Goal: Task Accomplishment & Management: Use online tool/utility

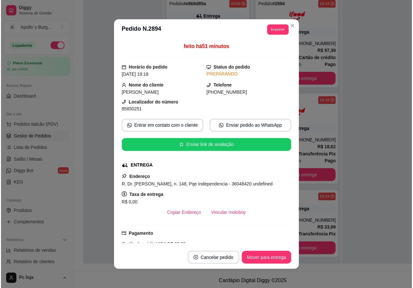
scroll to position [98, 0]
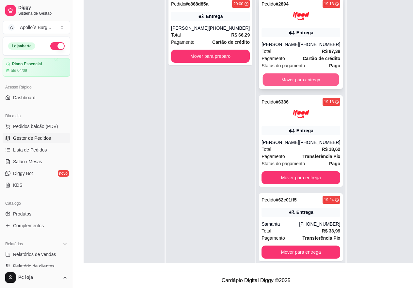
click at [301, 86] on button "Mover para entrega" at bounding box center [301, 80] width 76 height 13
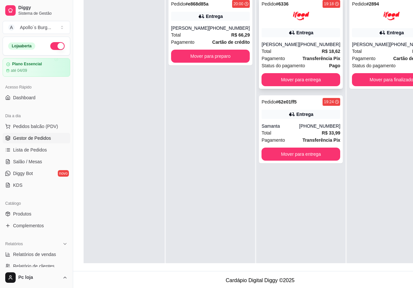
click at [311, 19] on div at bounding box center [301, 16] width 79 height 16
click at [311, 78] on button "Mover para entrega" at bounding box center [301, 79] width 79 height 13
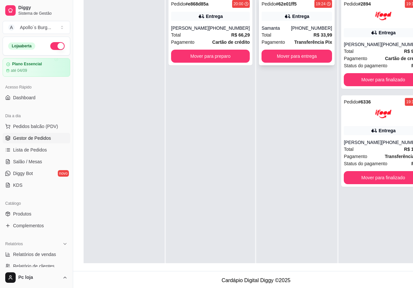
click at [305, 10] on div "Pedido # 62e01ff5 19:24 Entrega Samanta (32) 98835-8945 Total R$ 33,99 Pagament…" at bounding box center [297, 31] width 76 height 68
click at [303, 46] on div "Pedido # 62e01ff5 19:24 Entrega Samanta (32) 98835-8945 Total R$ 33,99 Pagament…" at bounding box center [297, 31] width 76 height 68
click at [306, 56] on button "Mover para entrega" at bounding box center [297, 56] width 71 height 13
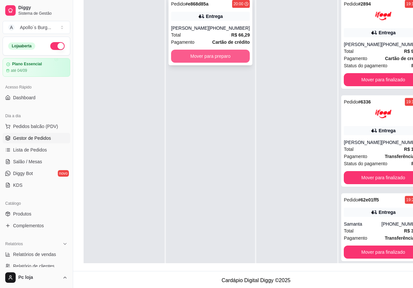
click at [221, 58] on button "Mover para preparo" at bounding box center [210, 56] width 79 height 13
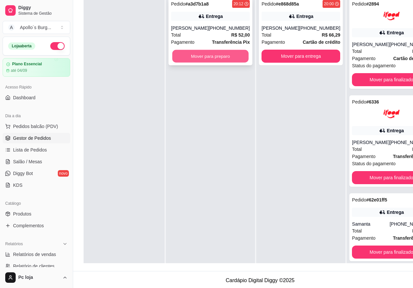
click at [223, 52] on button "Mover para preparo" at bounding box center [211, 56] width 76 height 13
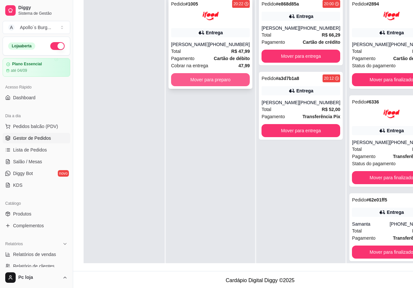
click at [228, 84] on button "Mover para preparo" at bounding box center [210, 79] width 79 height 13
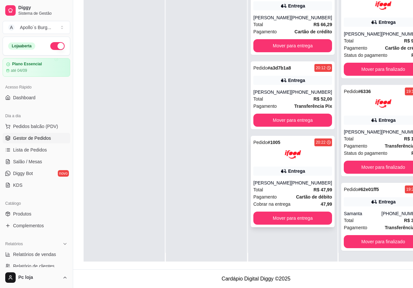
scroll to position [18, 0]
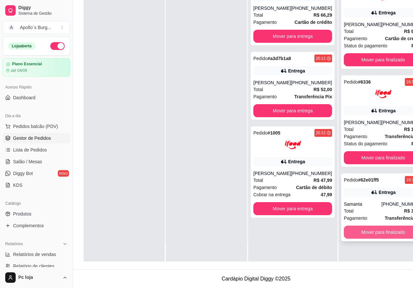
click at [382, 239] on button "Mover para finalizado" at bounding box center [383, 232] width 79 height 13
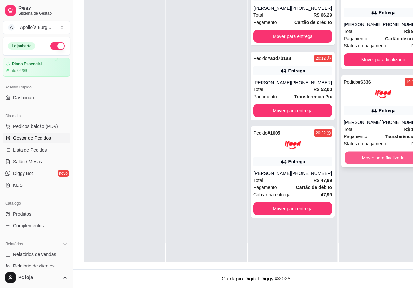
click at [374, 164] on button "Mover para finalizado" at bounding box center [383, 158] width 76 height 13
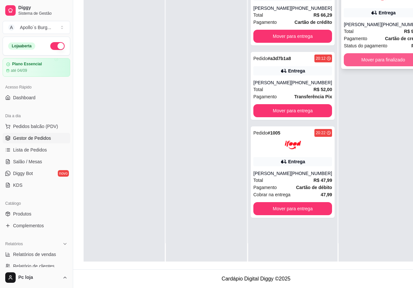
click at [379, 66] on button "Mover para finalizado" at bounding box center [383, 59] width 79 height 13
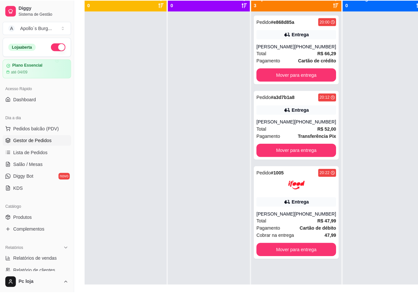
scroll to position [7, 0]
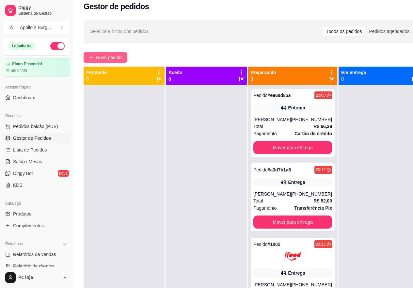
click at [112, 54] on span "Novo pedido" at bounding box center [109, 57] width 26 height 7
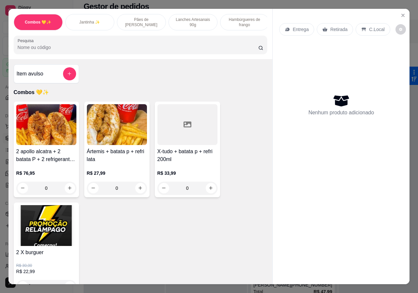
scroll to position [0, 157]
click at [242, 22] on p "Bebidas" at bounding box center [243, 22] width 14 height 5
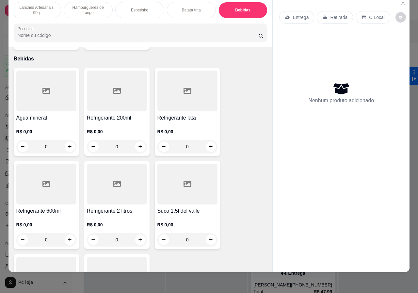
click at [45, 222] on p "R$ 0,00" at bounding box center [46, 225] width 60 height 7
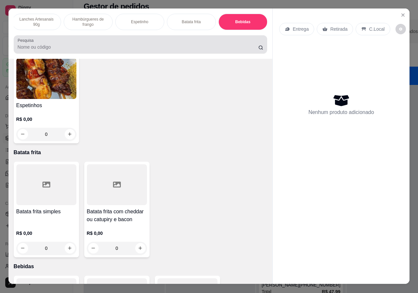
scroll to position [0, 0]
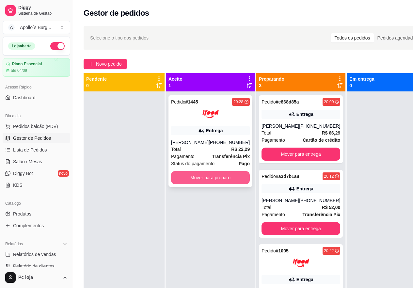
click at [195, 179] on button "Mover para preparo" at bounding box center [210, 177] width 79 height 13
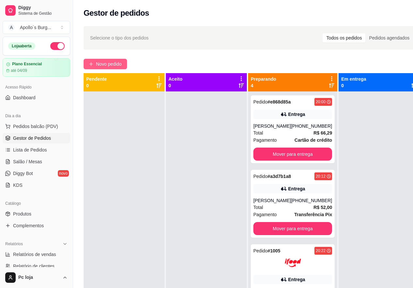
click at [94, 65] on button "Novo pedido" at bounding box center [105, 64] width 43 height 10
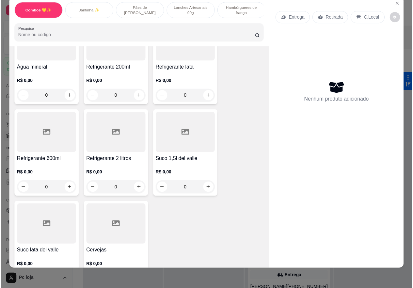
scroll to position [1437, 0]
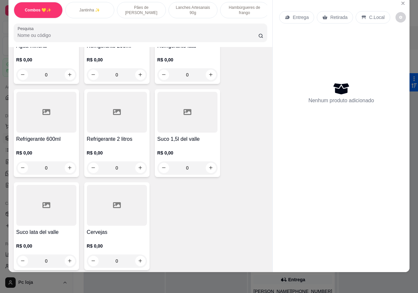
click at [137, 161] on div "0" at bounding box center [117, 167] width 60 height 13
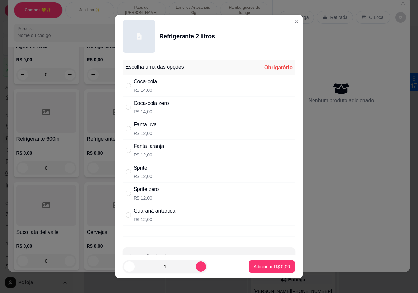
click at [167, 90] on div "Coca-cola R$ 14,00" at bounding box center [209, 86] width 173 height 22
radio input "true"
click at [255, 267] on p "Adicionar R$ 14,00" at bounding box center [271, 266] width 38 height 6
type input "1"
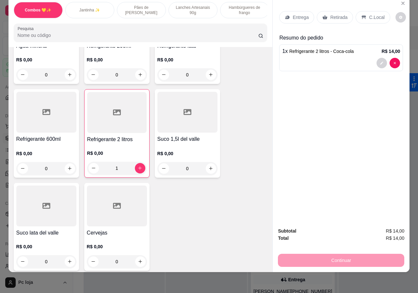
click at [333, 15] on p "Retirada" at bounding box center [338, 17] width 17 height 7
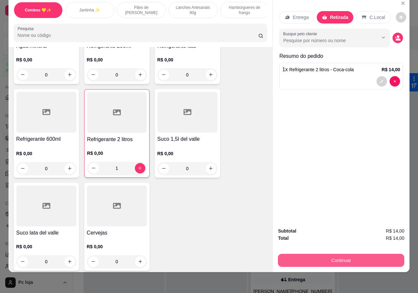
click at [312, 256] on button "Continuar" at bounding box center [341, 260] width 126 height 13
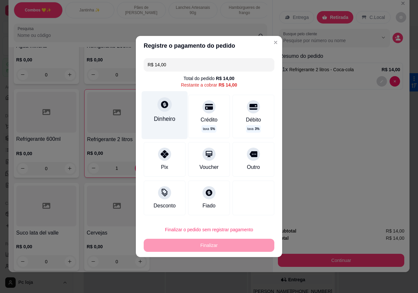
click at [163, 117] on div "Dinheiro" at bounding box center [165, 119] width 22 height 8
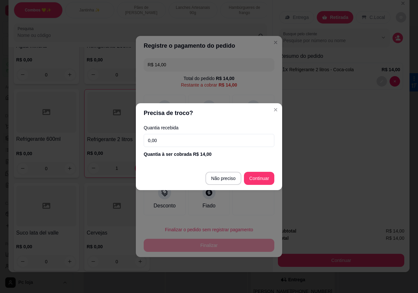
click at [194, 138] on input "0,00" at bounding box center [209, 140] width 131 height 13
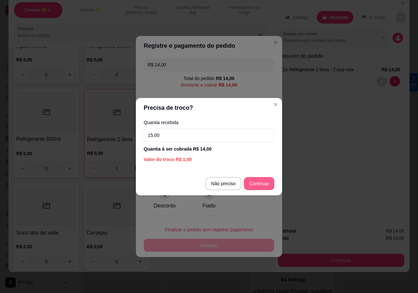
type input "15,00"
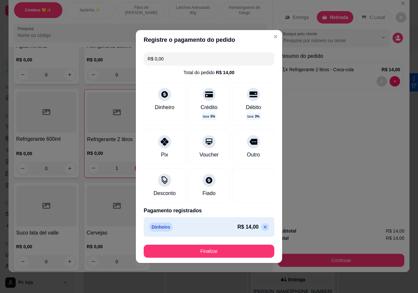
type input "R$ 0,00"
click at [222, 248] on button "Finalizar" at bounding box center [209, 251] width 131 height 13
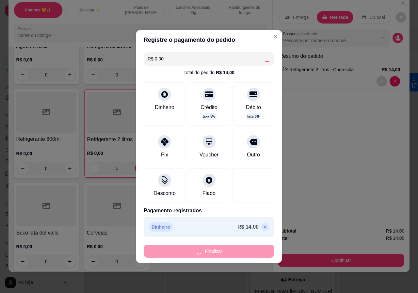
type input "0"
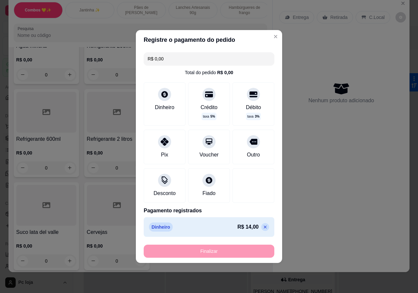
type input "-R$ 14,00"
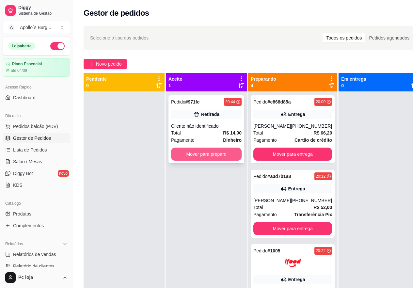
click at [192, 159] on button "Mover para preparo" at bounding box center [206, 154] width 71 height 13
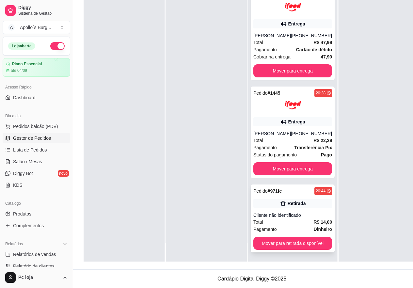
scroll to position [105, 0]
click at [301, 239] on button "Mover para retirada disponível" at bounding box center [293, 243] width 79 height 13
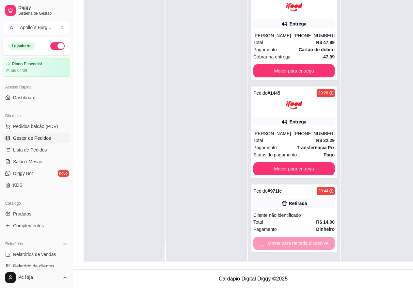
scroll to position [72, 0]
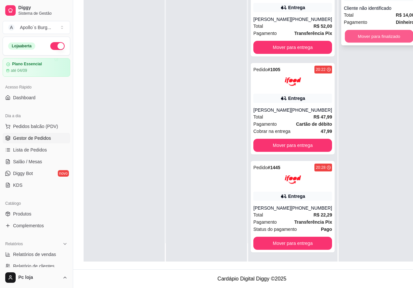
click at [378, 32] on button "Mover para finalizado" at bounding box center [379, 36] width 69 height 13
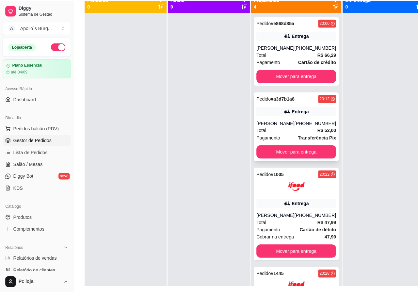
scroll to position [0, 0]
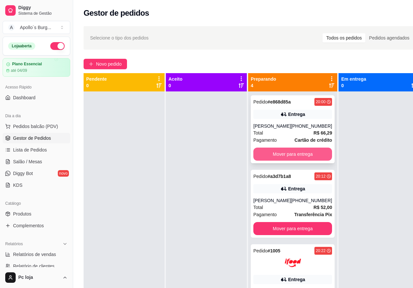
click at [291, 154] on button "Mover para entrega" at bounding box center [293, 154] width 79 height 13
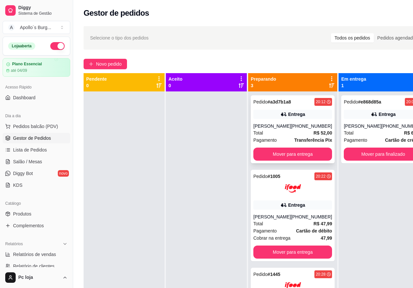
click at [309, 128] on div "(32) 99919-5963" at bounding box center [311, 126] width 41 height 7
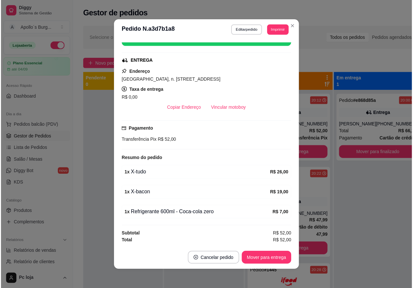
scroll to position [90, 0]
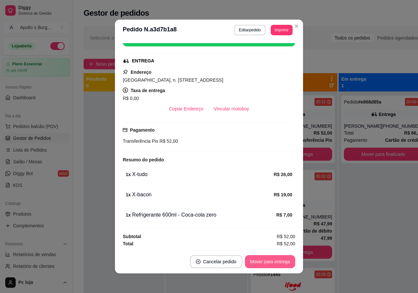
click at [266, 263] on button "Mover para entrega" at bounding box center [270, 261] width 50 height 13
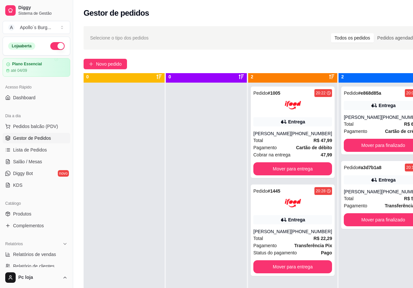
scroll to position [18, 0]
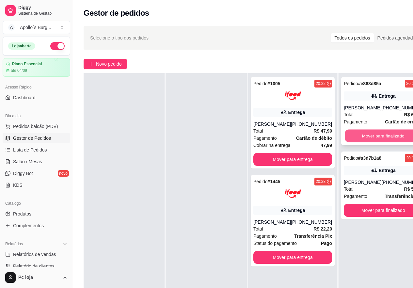
click at [374, 140] on button "Mover para finalizado" at bounding box center [383, 136] width 76 height 13
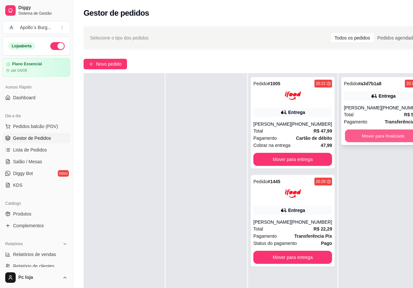
click at [384, 137] on button "Mover para finalizado" at bounding box center [383, 136] width 76 height 13
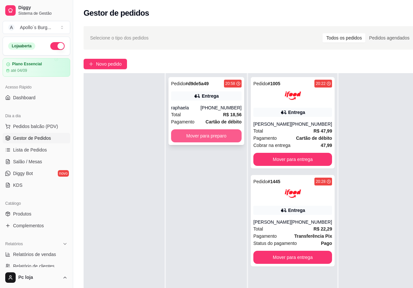
click at [225, 140] on button "Mover para preparo" at bounding box center [206, 135] width 71 height 13
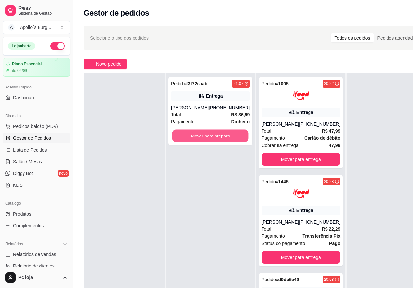
click at [227, 139] on button "Mover para preparo" at bounding box center [211, 136] width 76 height 13
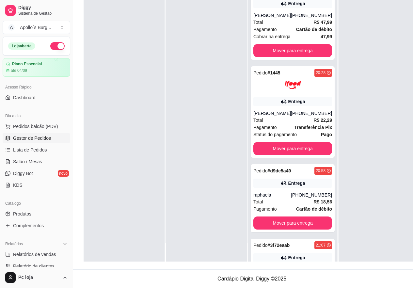
scroll to position [0, 0]
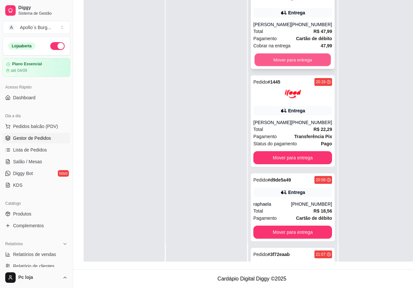
click at [294, 66] on button "Mover para entrega" at bounding box center [293, 60] width 76 height 13
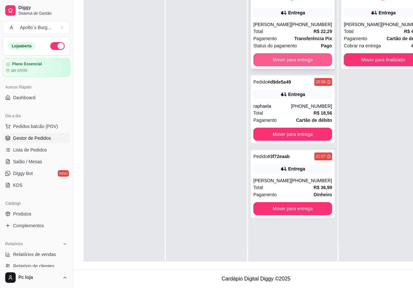
click at [306, 53] on button "Mover para entrega" at bounding box center [293, 59] width 79 height 13
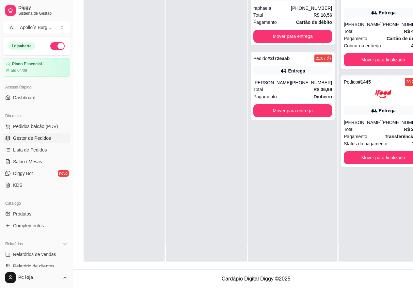
click at [181, 135] on div at bounding box center [206, 118] width 81 height 288
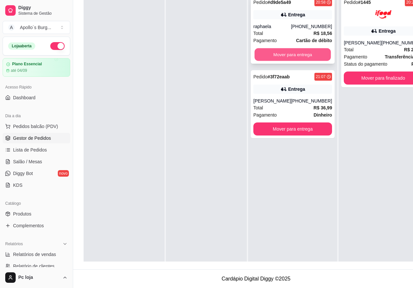
click at [285, 48] on button "Mover para entrega" at bounding box center [293, 54] width 76 height 13
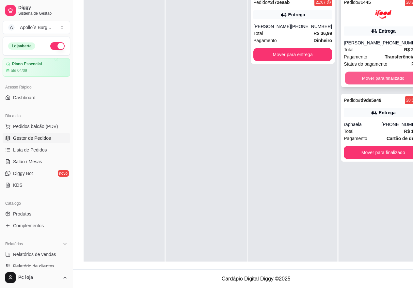
click at [360, 72] on button "Mover para finalizado" at bounding box center [383, 78] width 76 height 13
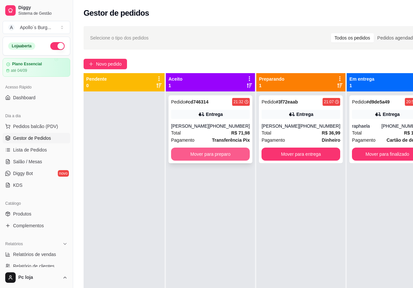
click at [203, 152] on button "Mover para preparo" at bounding box center [210, 154] width 79 height 13
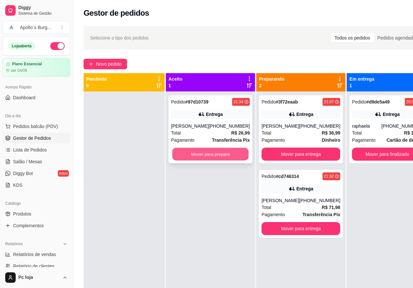
click at [216, 155] on button "Mover para preparo" at bounding box center [211, 154] width 76 height 13
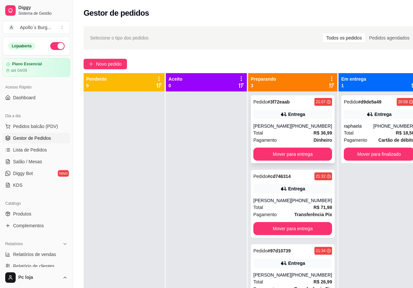
click at [284, 131] on div "Total R$ 36,99" at bounding box center [293, 132] width 79 height 7
click at [296, 155] on button "Mover para entrega" at bounding box center [293, 154] width 76 height 13
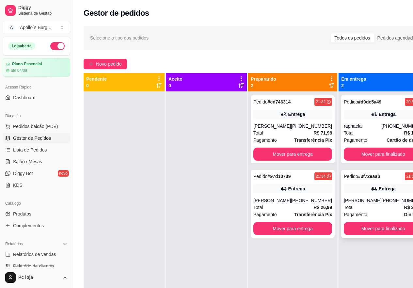
click at [348, 185] on div "Entrega" at bounding box center [383, 188] width 79 height 9
click at [264, 111] on div "Entrega" at bounding box center [293, 114] width 79 height 9
click at [113, 62] on span "Novo pedido" at bounding box center [109, 63] width 26 height 7
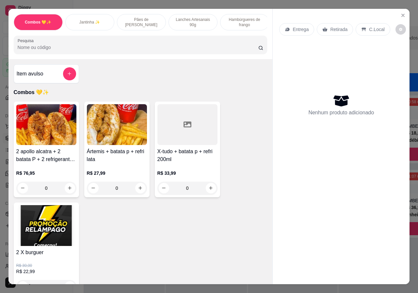
click at [187, 17] on p "Lanches Artesanais 90g" at bounding box center [193, 22] width 38 height 10
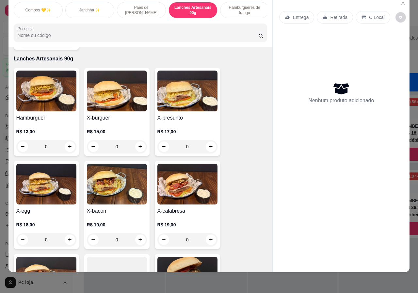
scroll to position [593, 0]
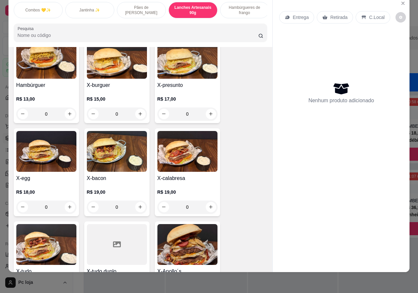
click at [67, 201] on div "0" at bounding box center [46, 207] width 60 height 13
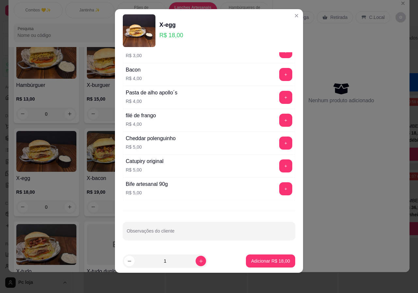
scroll to position [6, 0]
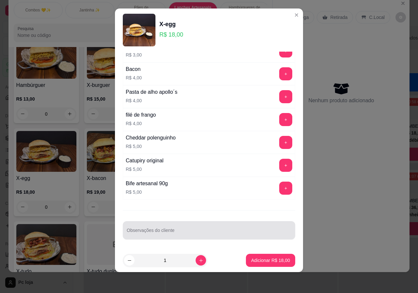
click at [186, 231] on input "Observações do cliente" at bounding box center [209, 233] width 165 height 7
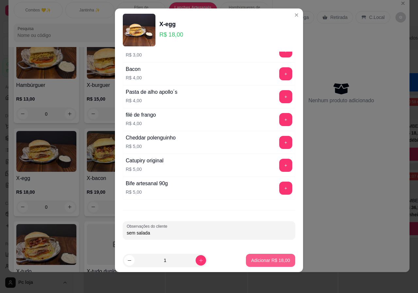
type input "sem salada"
click at [273, 261] on p "Adicionar R$ 18,00" at bounding box center [270, 260] width 39 height 7
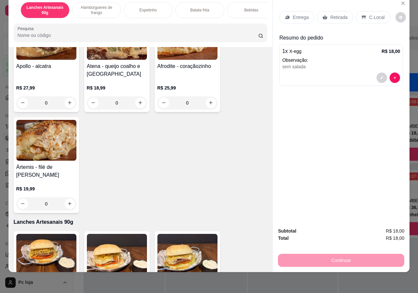
scroll to position [0, 157]
click at [247, 8] on div "Bebidas" at bounding box center [243, 10] width 49 height 16
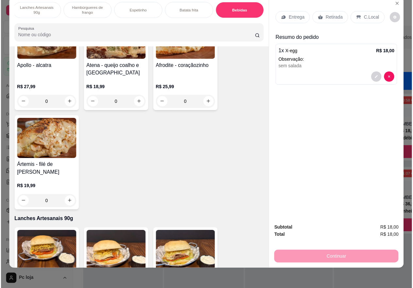
scroll to position [1365, 0]
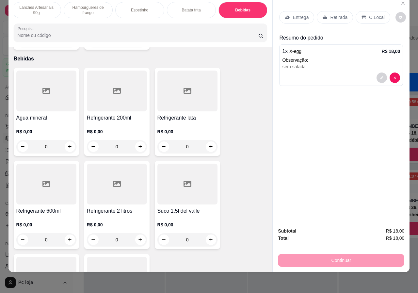
click at [41, 215] on div "R$ 0,00 0" at bounding box center [46, 230] width 60 height 31
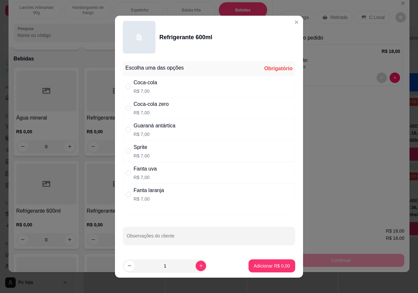
click at [170, 107] on div "Coca-cola zero R$ 7,00" at bounding box center [209, 108] width 173 height 22
radio input "true"
click at [259, 258] on footer "1 Adicionar R$ 7,00" at bounding box center [209, 266] width 188 height 24
click at [259, 265] on p "Adicionar R$ 7,00" at bounding box center [271, 266] width 35 height 6
type input "1"
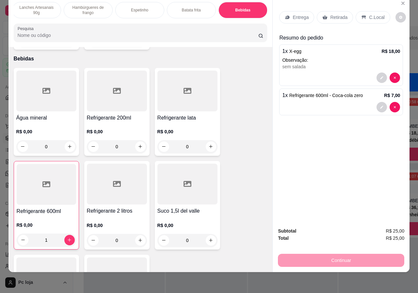
click at [343, 14] on p "Retirada" at bounding box center [338, 17] width 17 height 7
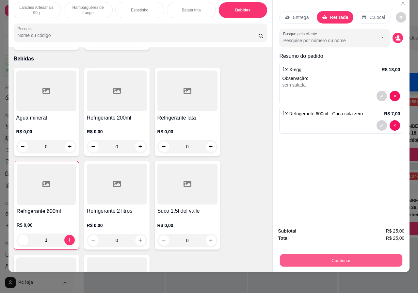
click at [355, 254] on button "Continuar" at bounding box center [341, 260] width 123 height 13
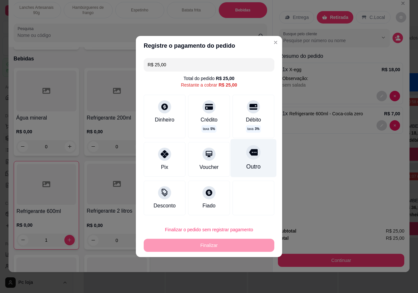
click at [246, 158] on div at bounding box center [253, 152] width 14 height 14
type input "R$ 0,00"
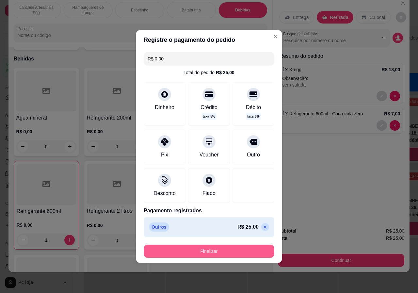
click at [207, 249] on button "Finalizar" at bounding box center [209, 251] width 131 height 13
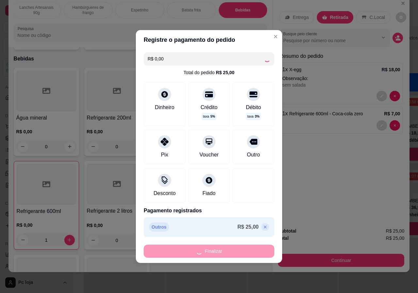
type input "0"
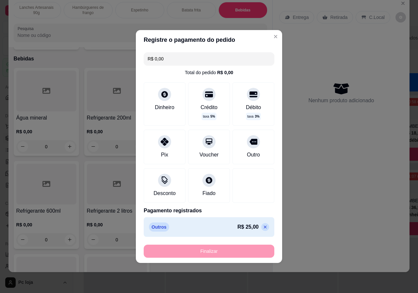
type input "-R$ 25,00"
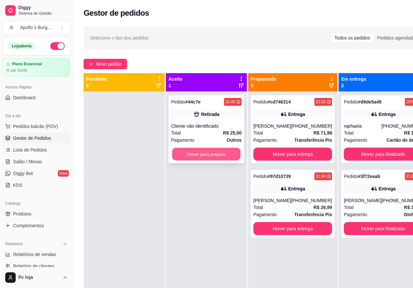
click at [224, 152] on button "Mover para preparo" at bounding box center [206, 154] width 69 height 13
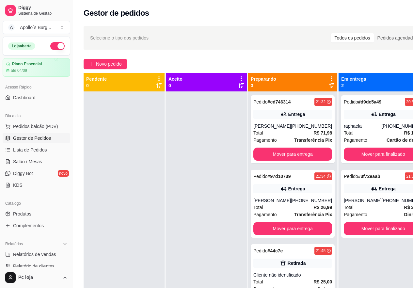
click at [246, 171] on div at bounding box center [206, 235] width 81 height 288
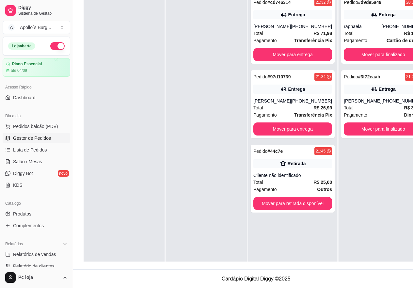
scroll to position [105, 0]
click at [306, 199] on button "Mover para retirada disponível" at bounding box center [293, 203] width 79 height 13
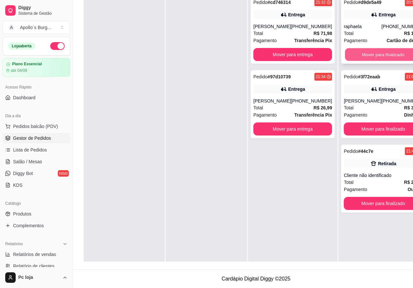
click at [389, 49] on button "Mover para finalizado" at bounding box center [383, 54] width 76 height 13
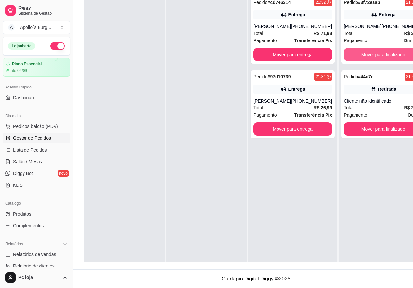
click at [389, 49] on button "Mover para finalizado" at bounding box center [383, 54] width 79 height 13
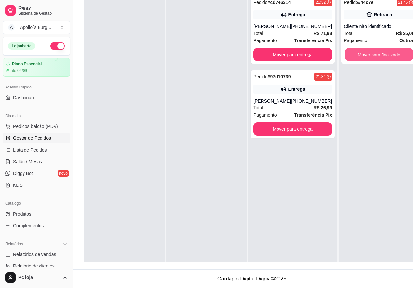
click at [389, 48] on button "Mover para finalizado" at bounding box center [379, 54] width 69 height 13
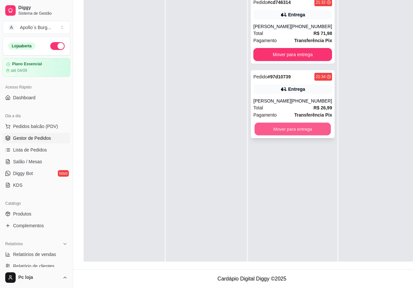
click at [307, 125] on button "Mover para entrega" at bounding box center [293, 129] width 76 height 13
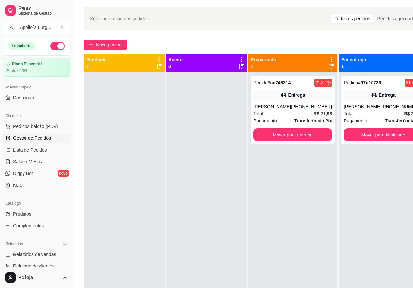
scroll to position [7, 0]
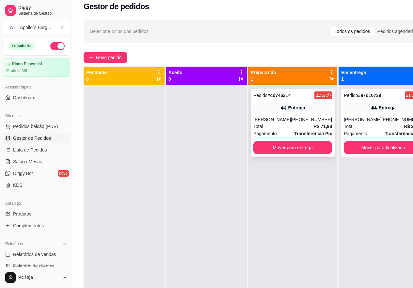
click at [267, 108] on div "Entrega" at bounding box center [293, 107] width 79 height 9
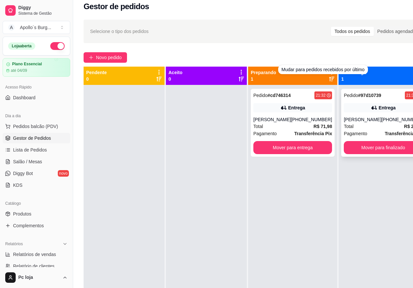
click at [348, 119] on div "Luana Lara" at bounding box center [363, 119] width 38 height 7
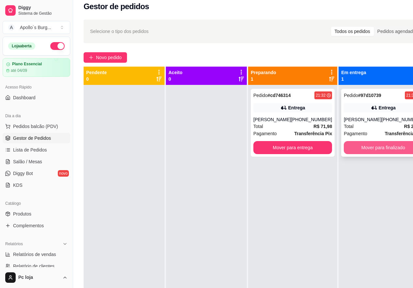
click at [383, 148] on button "Mover para finalizado" at bounding box center [383, 147] width 79 height 13
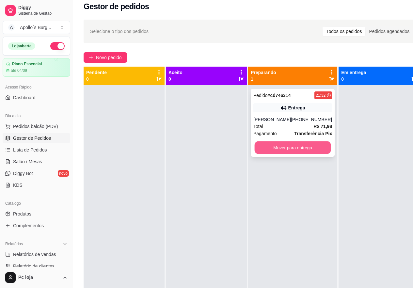
click at [280, 147] on button "Mover para entrega" at bounding box center [293, 147] width 76 height 13
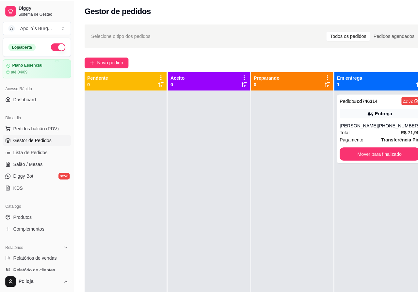
scroll to position [0, 0]
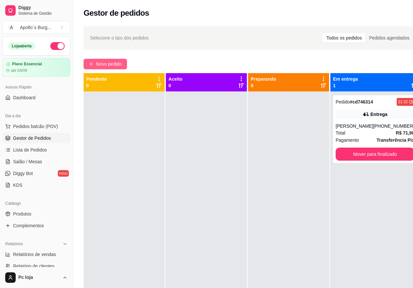
click at [110, 61] on span "Novo pedido" at bounding box center [109, 63] width 26 height 7
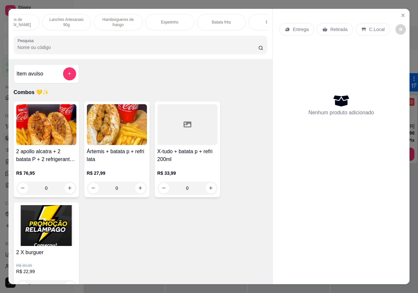
scroll to position [0, 157]
click at [252, 14] on div "Bebidas" at bounding box center [243, 22] width 49 height 16
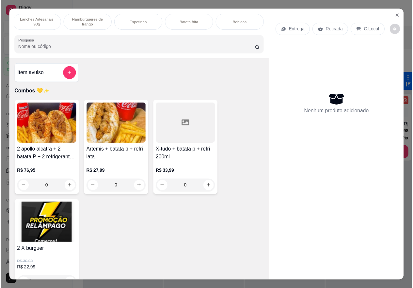
scroll to position [15, 0]
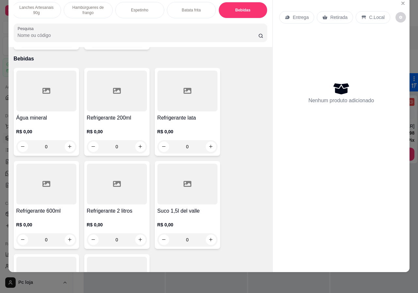
click at [137, 215] on div "R$ 0,00 0" at bounding box center [117, 230] width 60 height 31
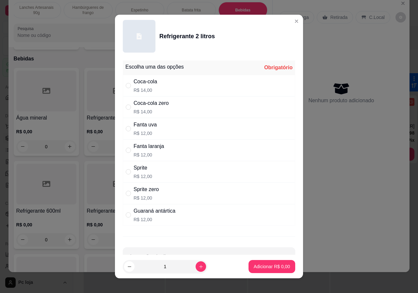
click at [131, 85] on div "" at bounding box center [130, 85] width 8 height 7
radio input "true"
click at [263, 270] on p "Adicionar R$ 14,00" at bounding box center [271, 266] width 38 height 6
type input "1"
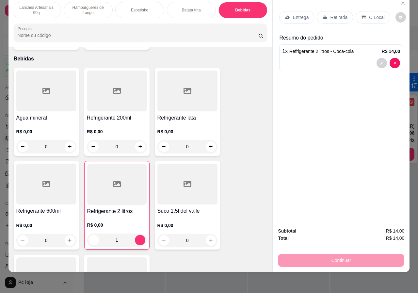
drag, startPoint x: 330, startPoint y: 9, endPoint x: 331, endPoint y: 59, distance: 50.3
click at [330, 14] on p "Retirada" at bounding box center [338, 17] width 17 height 7
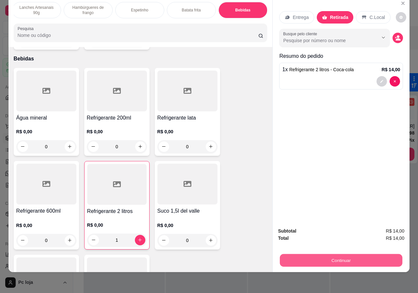
click at [320, 256] on button "Continuar" at bounding box center [341, 260] width 123 height 13
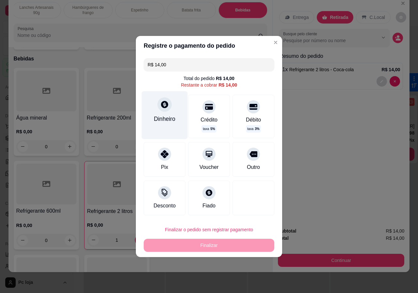
click at [153, 111] on div "Dinheiro" at bounding box center [165, 115] width 46 height 48
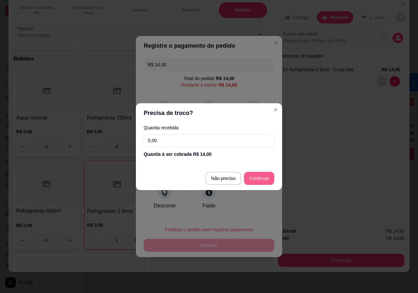
type input "R$ 0,00"
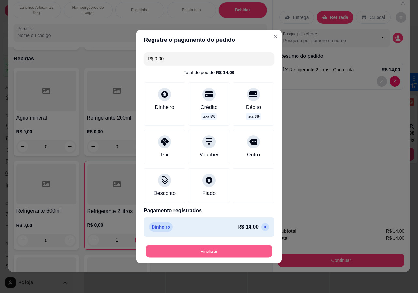
click at [221, 252] on button "Finalizar" at bounding box center [209, 251] width 127 height 13
click at [221, 252] on div "Finalizar" at bounding box center [209, 251] width 131 height 13
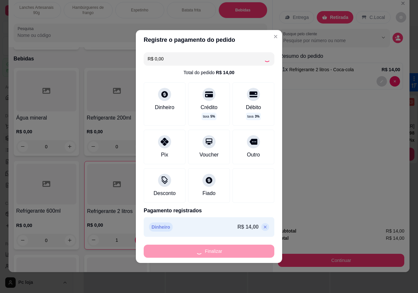
type input "0"
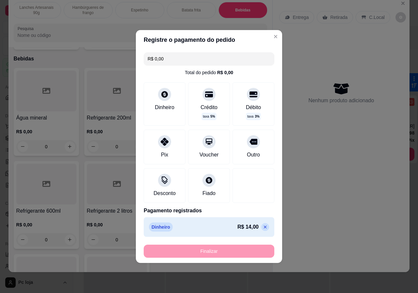
type input "-R$ 14,00"
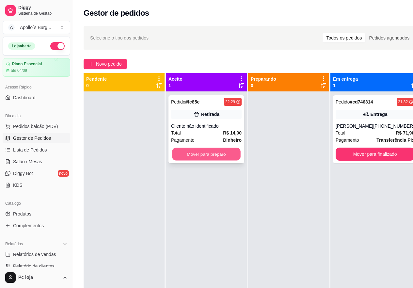
click at [183, 152] on button "Mover para preparo" at bounding box center [206, 154] width 69 height 13
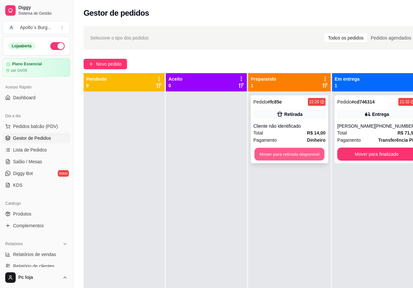
click at [286, 155] on button "Mover para retirada disponível" at bounding box center [290, 154] width 70 height 13
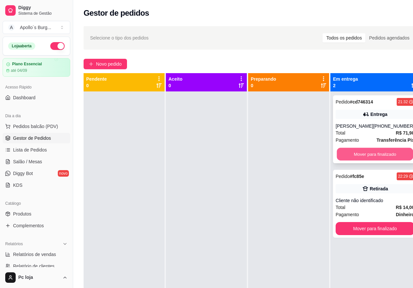
click at [382, 153] on button "Mover para finalizado" at bounding box center [375, 154] width 76 height 13
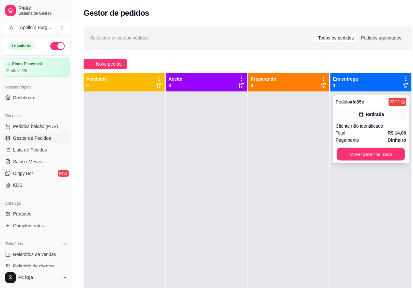
click at [375, 229] on div "Pedido # fc85e 22:29 Retirada Cliente não identificado Total R$ 14,00 Pagamento…" at bounding box center [371, 235] width 81 height 288
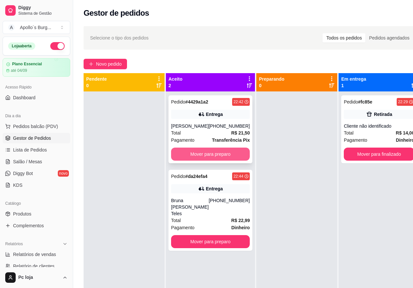
click at [201, 159] on button "Mover para preparo" at bounding box center [210, 154] width 79 height 13
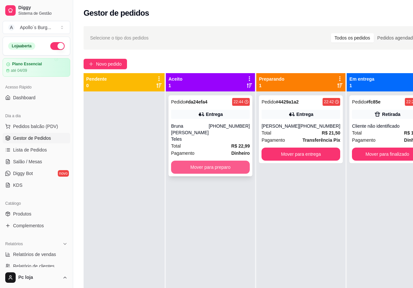
click at [211, 162] on button "Mover para preparo" at bounding box center [210, 167] width 79 height 13
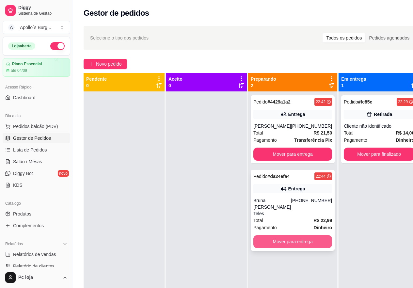
click at [283, 240] on button "Mover para entrega" at bounding box center [293, 241] width 79 height 13
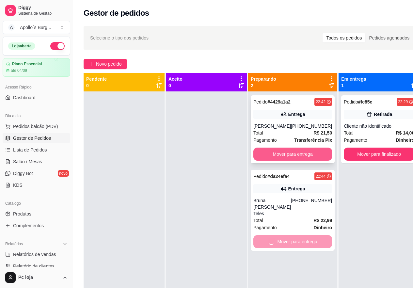
click at [304, 161] on button "Mover para entrega" at bounding box center [293, 154] width 79 height 13
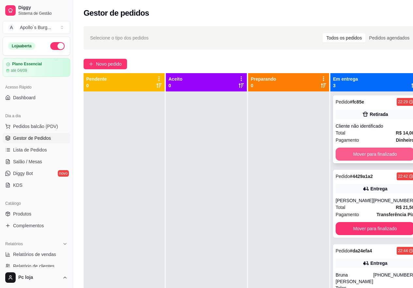
click at [384, 155] on button "Mover para finalizado" at bounding box center [375, 154] width 79 height 13
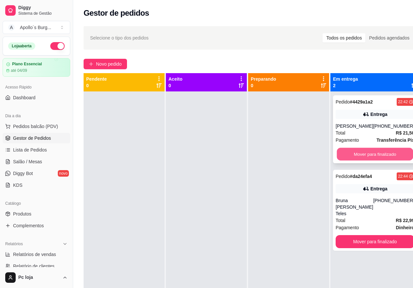
click at [372, 157] on button "Mover para finalizado" at bounding box center [375, 154] width 76 height 13
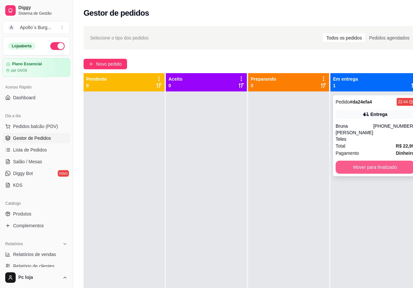
click at [372, 161] on button "Mover para finalizado" at bounding box center [375, 167] width 79 height 13
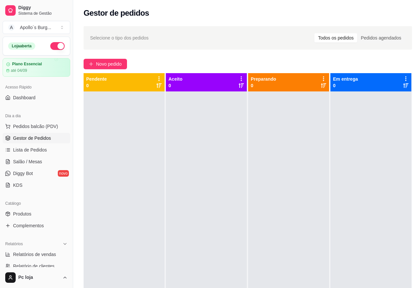
click at [224, 69] on div "Novo pedido" at bounding box center [248, 64] width 329 height 10
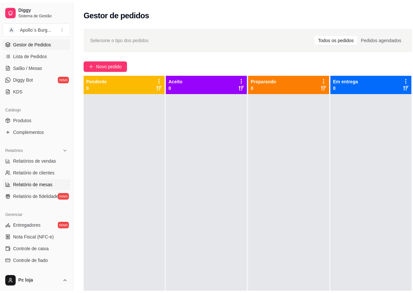
scroll to position [98, 0]
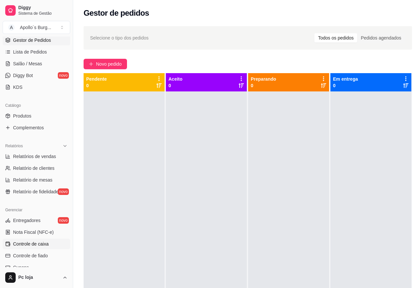
click at [32, 246] on span "Controle de caixa" at bounding box center [31, 244] width 36 height 7
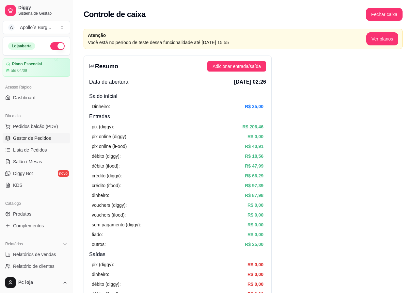
click at [48, 140] on span "Gestor de Pedidos" at bounding box center [32, 138] width 38 height 7
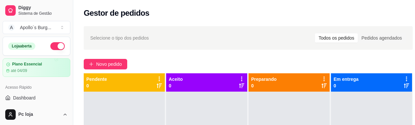
drag, startPoint x: 337, startPoint y: 4, endPoint x: 220, endPoint y: 20, distance: 118.5
click at [220, 20] on div "Gestor de pedidos" at bounding box center [248, 11] width 350 height 22
